Goal: Information Seeking & Learning: Learn about a topic

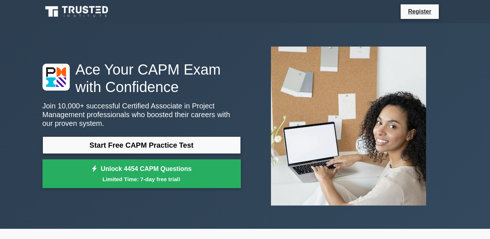
click at [158, 142] on link "Start Free CAPM Practice Test" at bounding box center [142, 144] width 198 height 17
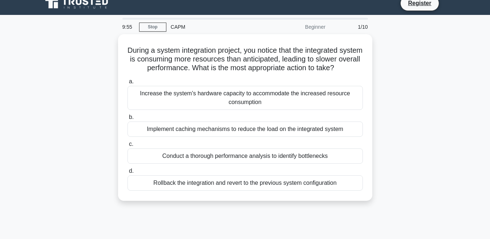
scroll to position [8, 0]
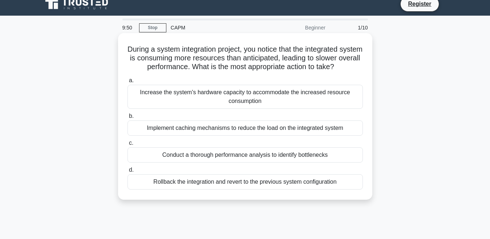
drag, startPoint x: 351, startPoint y: 67, endPoint x: 128, endPoint y: 51, distance: 223.4
click at [128, 51] on h5 "During a system integration project, you notice that the integrated system is c…" at bounding box center [245, 58] width 237 height 27
copy h5 "During a system integration project, you notice that the integrated system is c…"
drag, startPoint x: 349, startPoint y: 186, endPoint x: 137, endPoint y: 50, distance: 251.8
click at [137, 50] on div "During a system integration project, you notice that the integrated system is c…" at bounding box center [245, 116] width 249 height 161
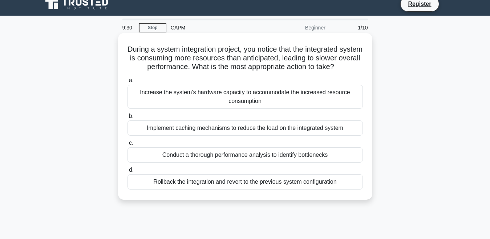
copy div "During a system integration project, you notice that the integrated system is c…"
click at [174, 157] on div "Conduct a thorough performance analysis to identify bottlenecks" at bounding box center [246, 154] width 236 height 15
click at [128, 145] on input "c. Conduct a thorough performance analysis to identify bottlenecks" at bounding box center [128, 143] width 0 height 5
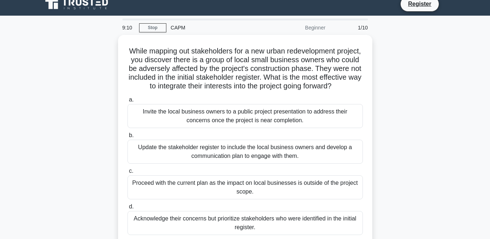
scroll to position [0, 0]
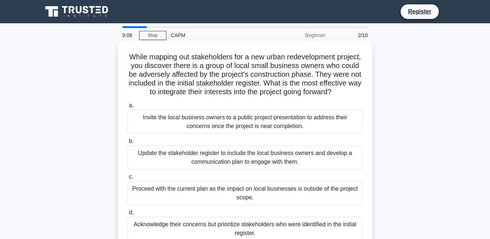
click at [172, 205] on div "Proceed with the current plan as the impact on local businesses is outside of t…" at bounding box center [246, 193] width 236 height 24
click at [128, 179] on input "c. Proceed with the current plan as the impact on local businesses is outside o…" at bounding box center [128, 176] width 0 height 5
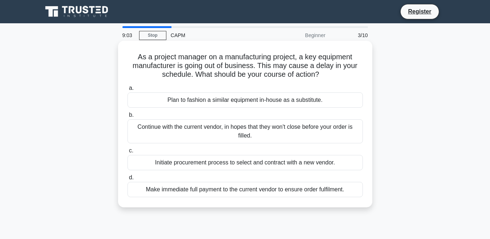
drag, startPoint x: 331, startPoint y: 72, endPoint x: 131, endPoint y: 53, distance: 200.8
click at [131, 53] on h5 "As a project manager on a manufacturing project, a key equipment manufacturer i…" at bounding box center [245, 65] width 237 height 27
click at [138, 78] on h5 "As a project manager on a manufacturing project, a key equipment manufacturer i…" at bounding box center [245, 65] width 237 height 27
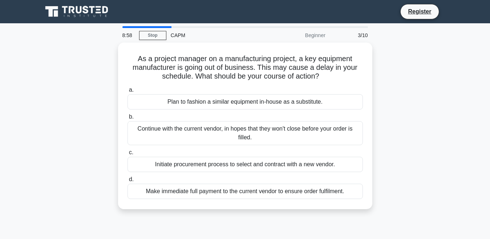
drag, startPoint x: 135, startPoint y: 58, endPoint x: 353, endPoint y: 216, distance: 268.6
click at [353, 216] on div "As a project manager on a manufacturing project, a key equipment manufacturer i…" at bounding box center [245, 130] width 414 height 175
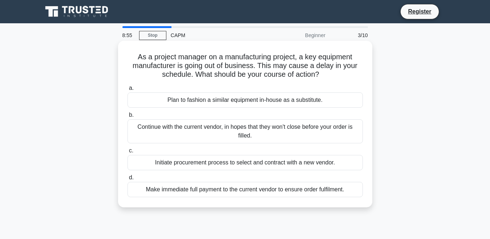
copy div "As a project manager on a manufacturing project, a key equipment manufacturer i…"
click at [198, 166] on div "Initiate procurement process to select and contract with a new vendor." at bounding box center [246, 162] width 236 height 15
click at [128, 153] on input "c. Initiate procurement process to select and contract with a new vendor." at bounding box center [128, 150] width 0 height 5
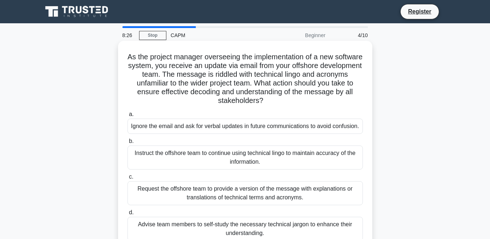
drag, startPoint x: 140, startPoint y: 56, endPoint x: 354, endPoint y: 207, distance: 261.7
click at [354, 207] on div "As the project manager overseeing the implementation of a new software system, …" at bounding box center [245, 146] width 249 height 204
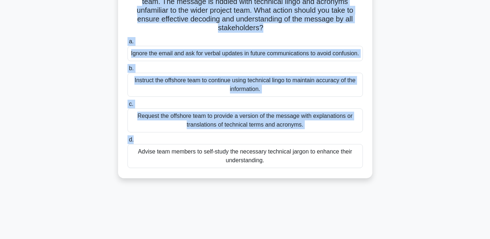
scroll to position [73, 0]
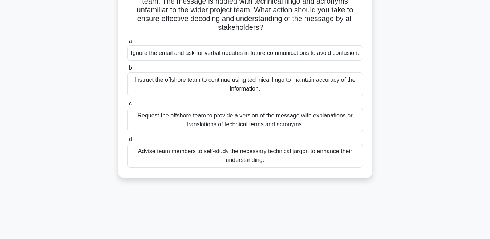
click at [276, 162] on div "Advise team members to self-study the necessary technical jargon to enhance the…" at bounding box center [246, 156] width 236 height 24
click at [128, 142] on input "d. Advise team members to self-study the necessary technical jargon to enhance …" at bounding box center [128, 139] width 0 height 5
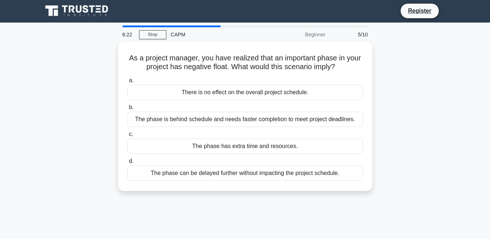
scroll to position [0, 0]
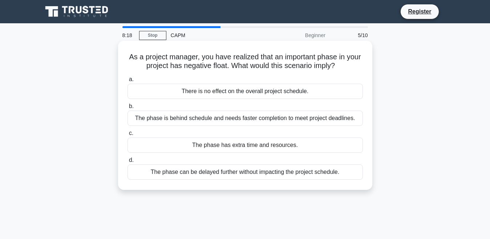
drag, startPoint x: 131, startPoint y: 57, endPoint x: 358, endPoint y: 184, distance: 259.7
click at [358, 184] on div "As a project manager, you have realized that an important phase in your project…" at bounding box center [245, 115] width 249 height 143
copy div "As a project manager, you have realized that an important phase in your project…"
click at [203, 144] on div "The phase has extra time and resources." at bounding box center [246, 144] width 236 height 15
click at [128, 136] on input "c. The phase has extra time and resources." at bounding box center [128, 133] width 0 height 5
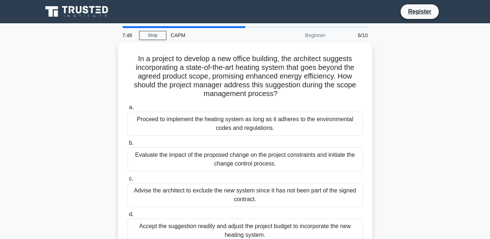
scroll to position [154, 0]
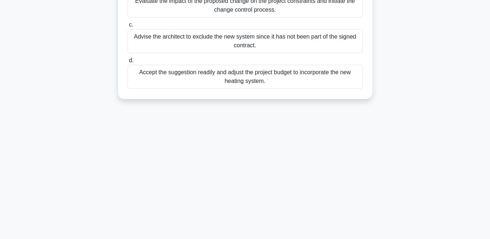
drag, startPoint x: 134, startPoint y: 57, endPoint x: 337, endPoint y: 253, distance: 282.0
click at [337, 238] on html "Register 7:48 Stop CAPM" at bounding box center [245, 42] width 490 height 393
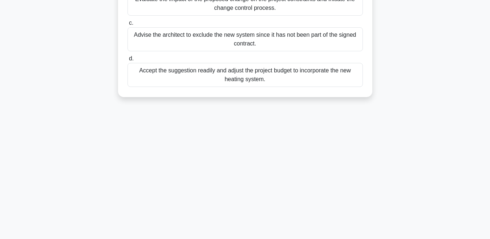
copy div "In a project to develop a new office building, the architect suggests incorpora…"
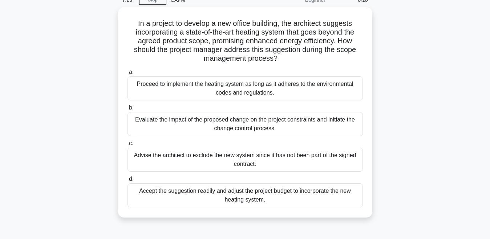
scroll to position [30, 0]
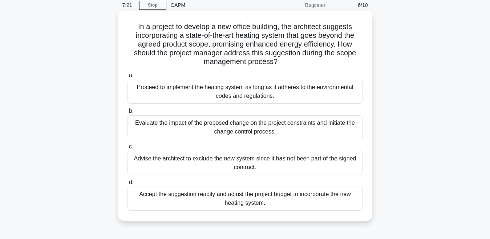
click at [206, 124] on div "Evaluate the impact of the proposed change on the project constraints and initi…" at bounding box center [246, 127] width 236 height 24
click at [128, 113] on input "b. Evaluate the impact of the proposed change on the project constraints and in…" at bounding box center [128, 111] width 0 height 5
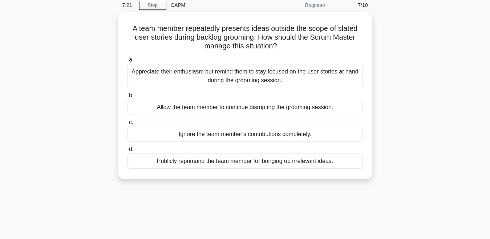
scroll to position [0, 0]
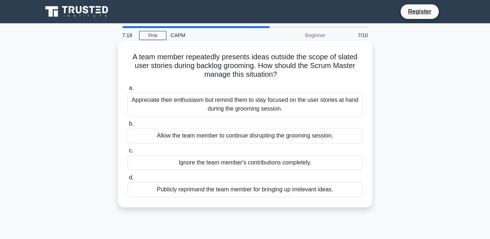
drag, startPoint x: 130, startPoint y: 59, endPoint x: 368, endPoint y: 192, distance: 272.6
click at [368, 192] on div "A team member repeatedly presents ideas outside the scope of slated user storie…" at bounding box center [245, 124] width 249 height 161
copy div "A team member repeatedly presents ideas outside the scope of slated user storie…"
click at [177, 102] on div "Appreciate their enthusiasm but remind them to stay focused on the user stories…" at bounding box center [246, 104] width 236 height 24
click at [128, 91] on input "a. Appreciate their enthusiasm but remind them to stay focused on the user stor…" at bounding box center [128, 88] width 0 height 5
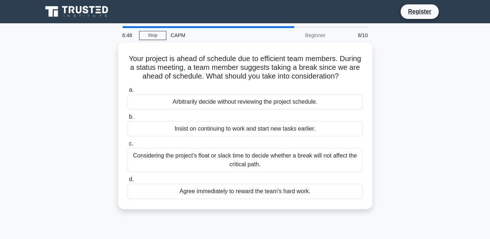
drag, startPoint x: 153, startPoint y: 59, endPoint x: 331, endPoint y: 224, distance: 243.1
click at [331, 224] on div "6:48 Stop CAPM Beginner 8/10 Your project is ahead of schedule due to efficient…" at bounding box center [245, 207] width 414 height 363
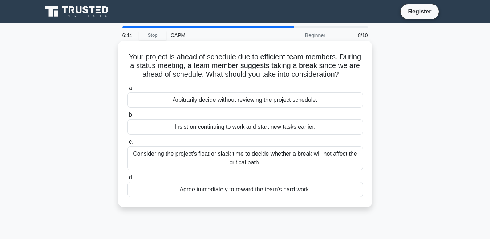
drag, startPoint x: 284, startPoint y: 70, endPoint x: 134, endPoint y: 53, distance: 150.3
click at [134, 53] on h5 "Your project is ahead of schedule due to efficient team members. During a statu…" at bounding box center [245, 65] width 237 height 27
drag, startPoint x: 134, startPoint y: 53, endPoint x: 339, endPoint y: 161, distance: 231.3
click at [339, 161] on div "Your project is ahead of schedule due to efficient team members. During a statu…" at bounding box center [245, 124] width 249 height 161
click at [136, 57] on h5 "Your project is ahead of schedule due to efficient team members. During a statu…" at bounding box center [245, 65] width 237 height 27
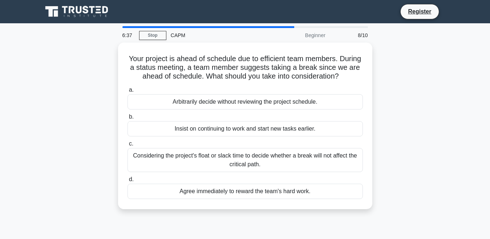
drag, startPoint x: 136, startPoint y: 57, endPoint x: 344, endPoint y: 218, distance: 262.7
click at [344, 218] on div "Your project is ahead of schedule due to efficient team members. During a statu…" at bounding box center [245, 130] width 414 height 175
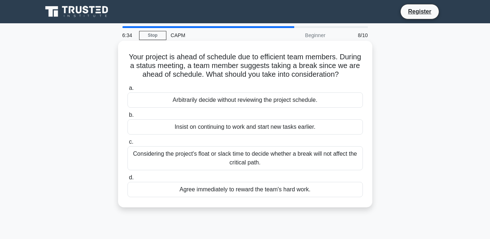
copy div "Your project is ahead of schedule due to efficient team members. During a statu…"
click at [207, 157] on div "Considering the project's float or slack time to decide whether a break will no…" at bounding box center [246, 158] width 236 height 24
click at [128, 144] on input "c. Considering the project's float or slack time to decide whether a break will…" at bounding box center [128, 142] width 0 height 5
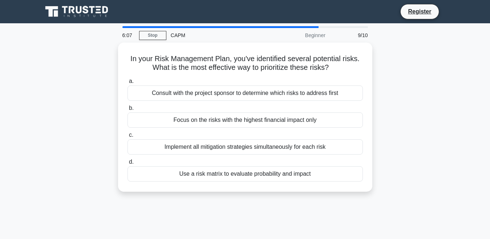
drag, startPoint x: 128, startPoint y: 58, endPoint x: 346, endPoint y: 204, distance: 263.0
click at [346, 204] on div "6:07 Stop CAPM Beginner 9/10 In your Risk Management Plan, you've identified se…" at bounding box center [245, 207] width 414 height 363
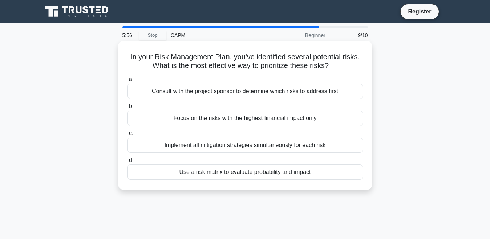
copy div "In your Risk Management Plan, you've identified several potential risks. What i…"
click at [202, 148] on div "Implement all mitigation strategies simultaneously for each risk" at bounding box center [246, 144] width 236 height 15
click at [128, 136] on input "c. Implement all mitigation strategies simultaneously for each risk" at bounding box center [128, 133] width 0 height 5
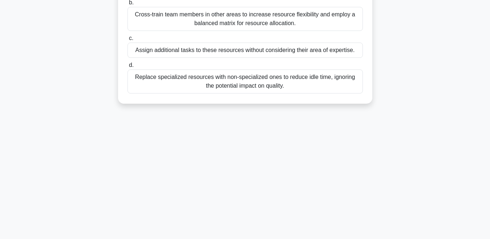
scroll to position [154, 0]
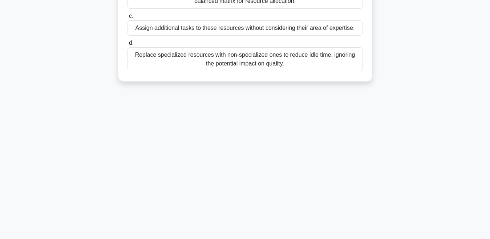
drag, startPoint x: 137, startPoint y: 58, endPoint x: 321, endPoint y: 253, distance: 267.9
click at [321, 238] on html "Register 5:19 Stop CAPM" at bounding box center [245, 42] width 490 height 393
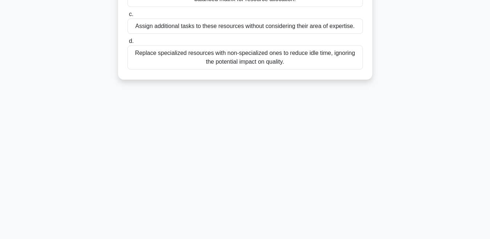
copy div "A software development project you’re managing is exceeding its budget due to i…"
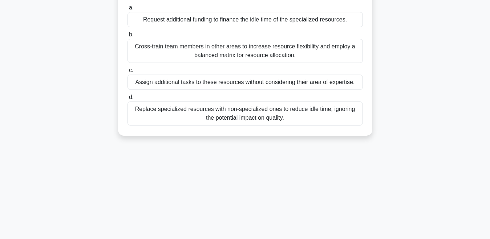
scroll to position [96, 0]
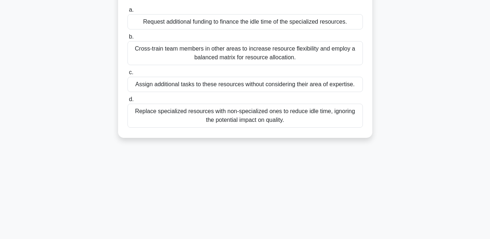
click at [246, 52] on div "Cross-train team members in other areas to increase resource flexibility and em…" at bounding box center [246, 53] width 236 height 24
click at [128, 39] on input "b. Cross-train team members in other areas to increase resource flexibility and…" at bounding box center [128, 37] width 0 height 5
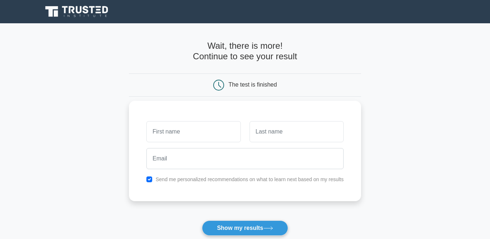
click at [193, 135] on input "text" at bounding box center [193, 131] width 94 height 21
type input "rousette"
click at [298, 134] on input "text" at bounding box center [297, 131] width 94 height 21
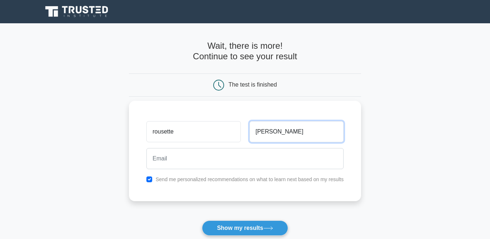
type input "hopkins"
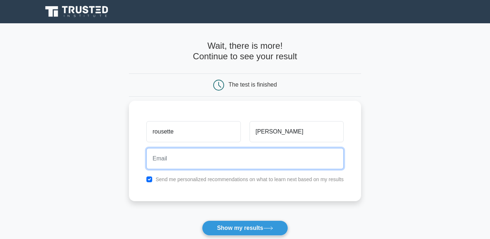
click at [250, 160] on input "email" at bounding box center [244, 158] width 197 height 21
type input "rousette1987@hotmail.com"
click at [202, 220] on button "Show my results" at bounding box center [245, 227] width 86 height 15
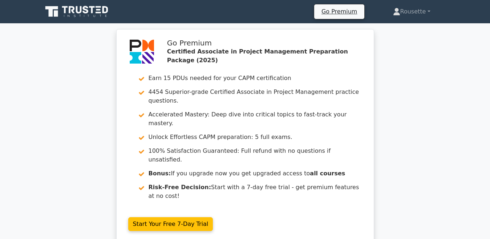
click at [413, 105] on div "Go Premium Certified Associate in Project Management Preparation Package (2025)…" at bounding box center [245, 140] width 490 height 222
click at [415, 72] on div "Go Premium Certified Associate in Project Management Preparation Package (2025)…" at bounding box center [245, 140] width 490 height 222
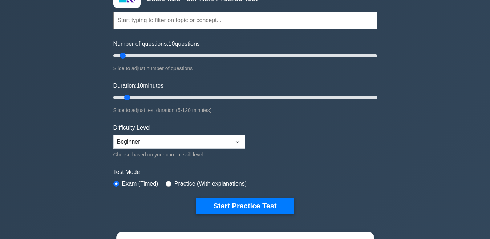
scroll to position [65, 0]
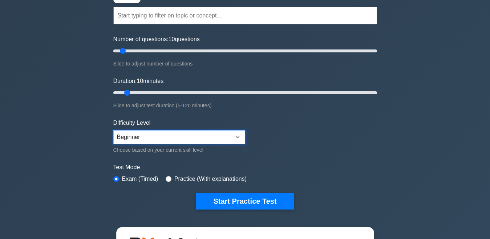
click at [238, 136] on select "Beginner Intermediate Expert" at bounding box center [179, 137] width 132 height 14
select select "expert"
click at [113, 130] on select "Beginner Intermediate Expert" at bounding box center [179, 137] width 132 height 14
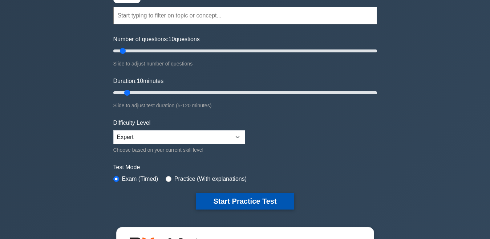
click at [240, 202] on button "Start Practice Test" at bounding box center [245, 201] width 98 height 17
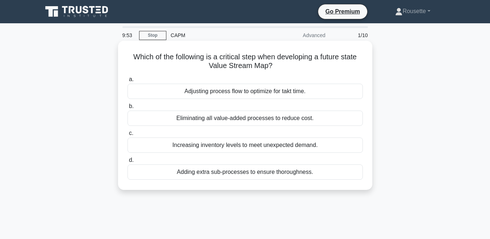
drag, startPoint x: 127, startPoint y: 57, endPoint x: 337, endPoint y: 172, distance: 239.4
click at [337, 172] on div "Which of the following is a critical step when developing a future state Value …" at bounding box center [245, 115] width 249 height 143
copy div "Which of the following is a critical step when developing a future state Value …"
click at [146, 94] on div "Adjusting process flow to optimize for takt time." at bounding box center [246, 91] width 236 height 15
click at [128, 82] on input "a. Adjusting process flow to optimize for takt time." at bounding box center [128, 79] width 0 height 5
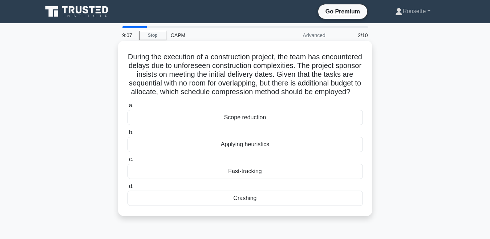
drag, startPoint x: 145, startPoint y: 57, endPoint x: 276, endPoint y: 215, distance: 204.5
click at [276, 213] on div "During the execution of a construction project, the team has encountered delays…" at bounding box center [245, 128] width 249 height 169
copy div "During the execution of a construction project, the team has encountered delays…"
click at [149, 206] on div "Crashing" at bounding box center [246, 197] width 236 height 15
click at [128, 189] on input "d. Crashing" at bounding box center [128, 186] width 0 height 5
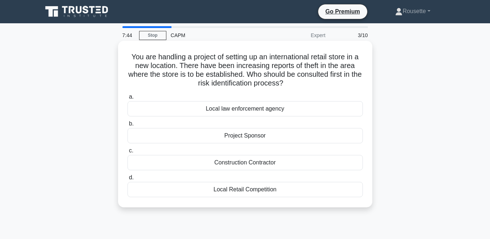
drag, startPoint x: 285, startPoint y: 193, endPoint x: 118, endPoint y: 51, distance: 219.2
click at [118, 51] on div "You are handling a project of setting up an international retail store in a new…" at bounding box center [245, 124] width 254 height 166
copy div "You are handling a project of setting up an international retail store in a new…"
click at [206, 109] on div "Local law enforcement agency" at bounding box center [246, 108] width 236 height 15
click at [128, 99] on input "a. Local law enforcement agency" at bounding box center [128, 97] width 0 height 5
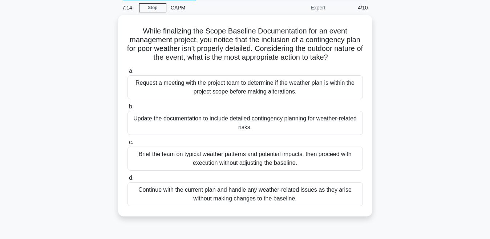
scroll to position [154, 0]
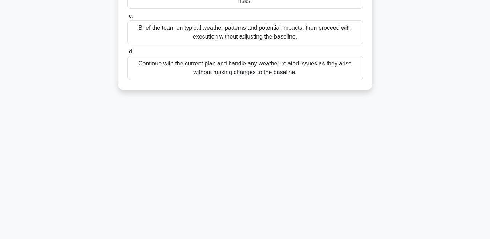
drag, startPoint x: 138, startPoint y: 57, endPoint x: 340, endPoint y: 106, distance: 208.0
click at [340, 106] on div "7:12 Stop CAPM Expert 4/10 While finalizing the Scope Baseline Documentation fo…" at bounding box center [245, 53] width 414 height 363
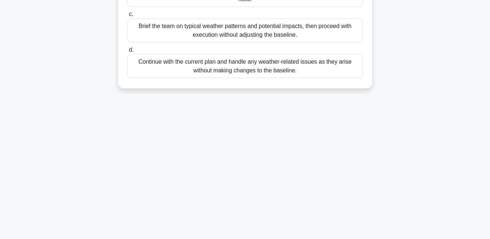
copy div "Lorem ipsumdolor sit Ametc Adipisci Elitseddoeius tem in utlab etdolorema aliqu…"
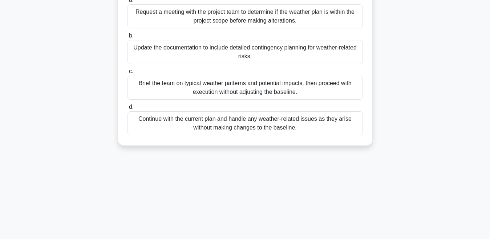
scroll to position [96, 0]
click at [196, 49] on div "Update the documentation to include detailed contingency planning for weather-r…" at bounding box center [246, 53] width 236 height 24
click at [128, 39] on input "b. Update the documentation to include detailed contingency planning for weathe…" at bounding box center [128, 37] width 0 height 5
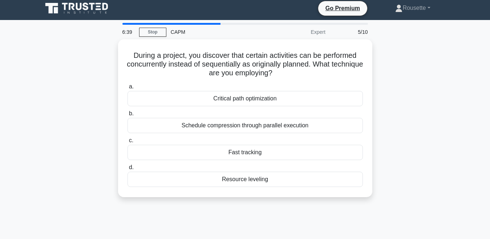
scroll to position [0, 0]
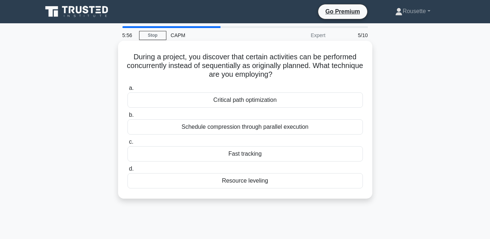
drag, startPoint x: 284, startPoint y: 182, endPoint x: 122, endPoint y: 56, distance: 205.3
click at [122, 56] on div "During a project, you discover that certain activities can be performed concurr…" at bounding box center [245, 120] width 249 height 152
copy div "During a project, you discover that certain activities can be performed concurr…"
click at [254, 152] on div "Fast tracking" at bounding box center [246, 153] width 236 height 15
click at [128, 144] on input "c. Fast tracking" at bounding box center [128, 142] width 0 height 5
